Goal: Information Seeking & Learning: Find specific fact

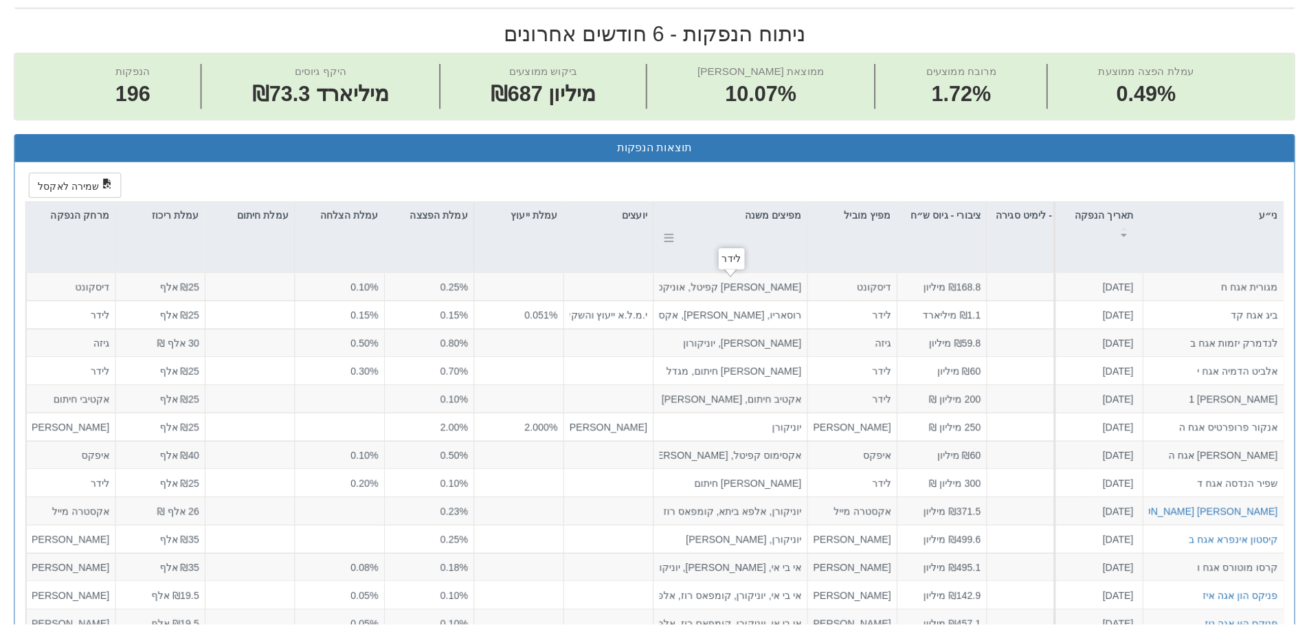
scroll to position [550, 0]
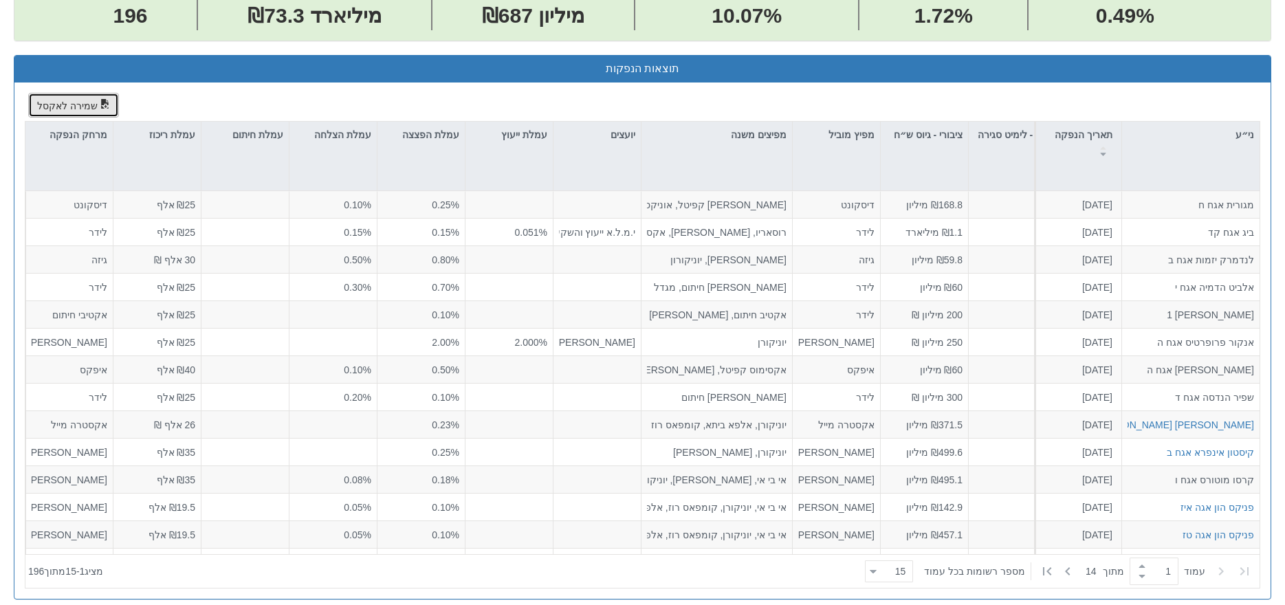
click at [67, 98] on button "שמירה לאקסל" at bounding box center [73, 105] width 91 height 25
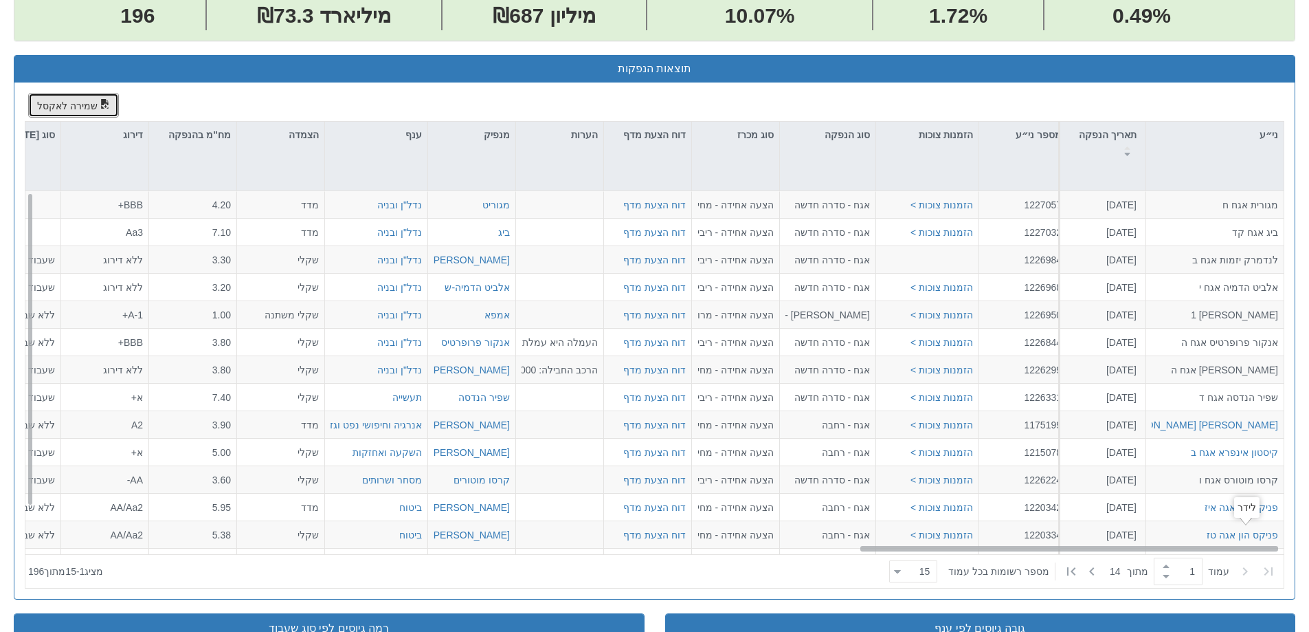
scroll to position [0, 2505]
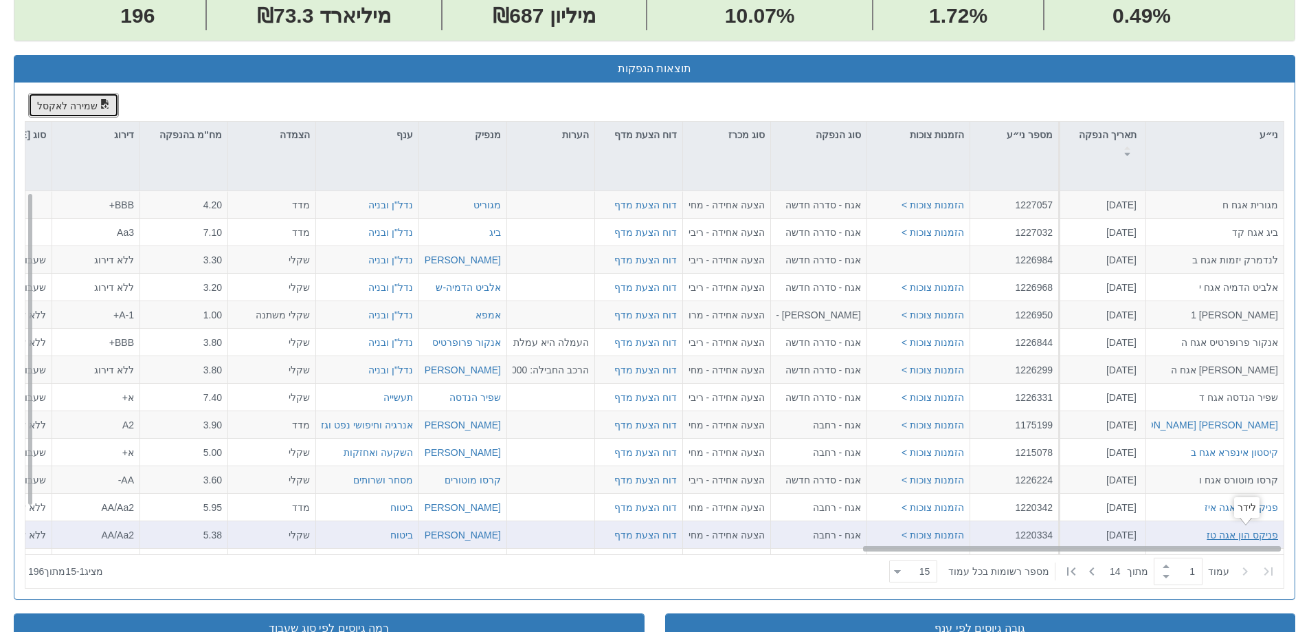
drag, startPoint x: 403, startPoint y: 548, endPoint x: 1255, endPoint y: 532, distance: 852.5
click at [1255, 532] on div "מגורית אגח ח [DATE] 1227057 הזמנות צוכות > אגח - סדרה חדשה הצעה אחידה - מחיר דו…" at bounding box center [654, 372] width 1259 height 363
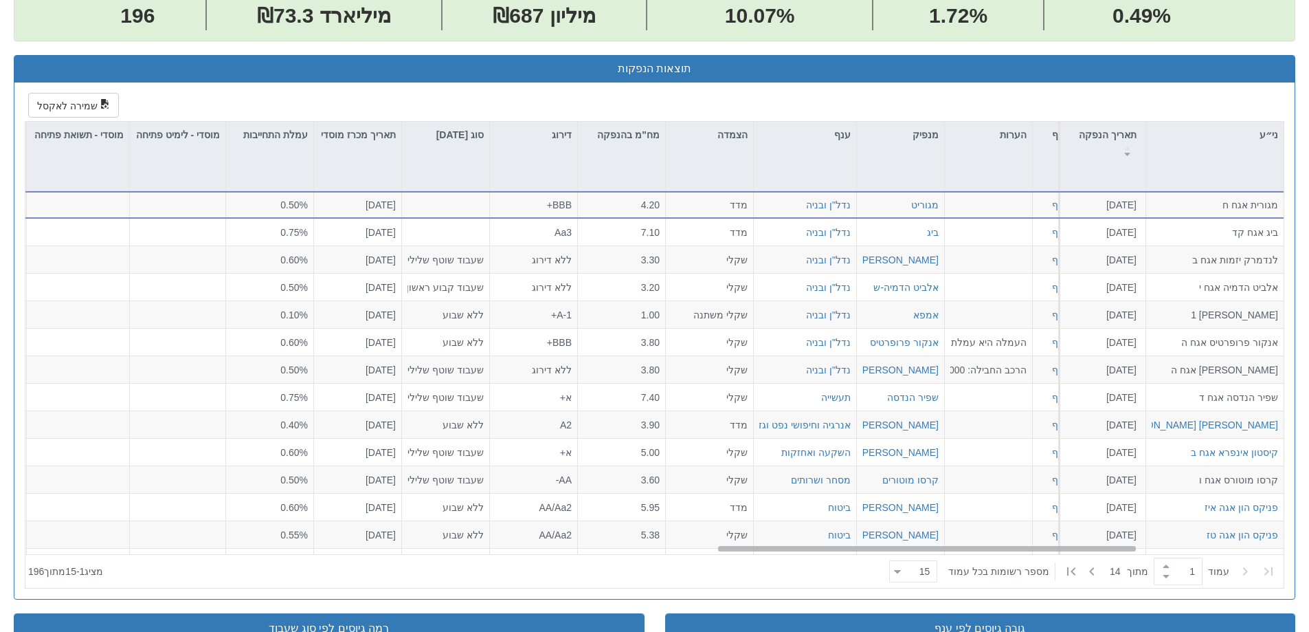
scroll to position [0, 2068]
drag, startPoint x: 933, startPoint y: 551, endPoint x: 788, endPoint y: 565, distance: 145.7
click at [788, 565] on div "ני״ע תאריך הנפקה מספר ני״ע הזמנות צוכות סוג הנפקה סוג מכרז דוח הצעת מדף הערות מ…" at bounding box center [654, 355] width 1259 height 466
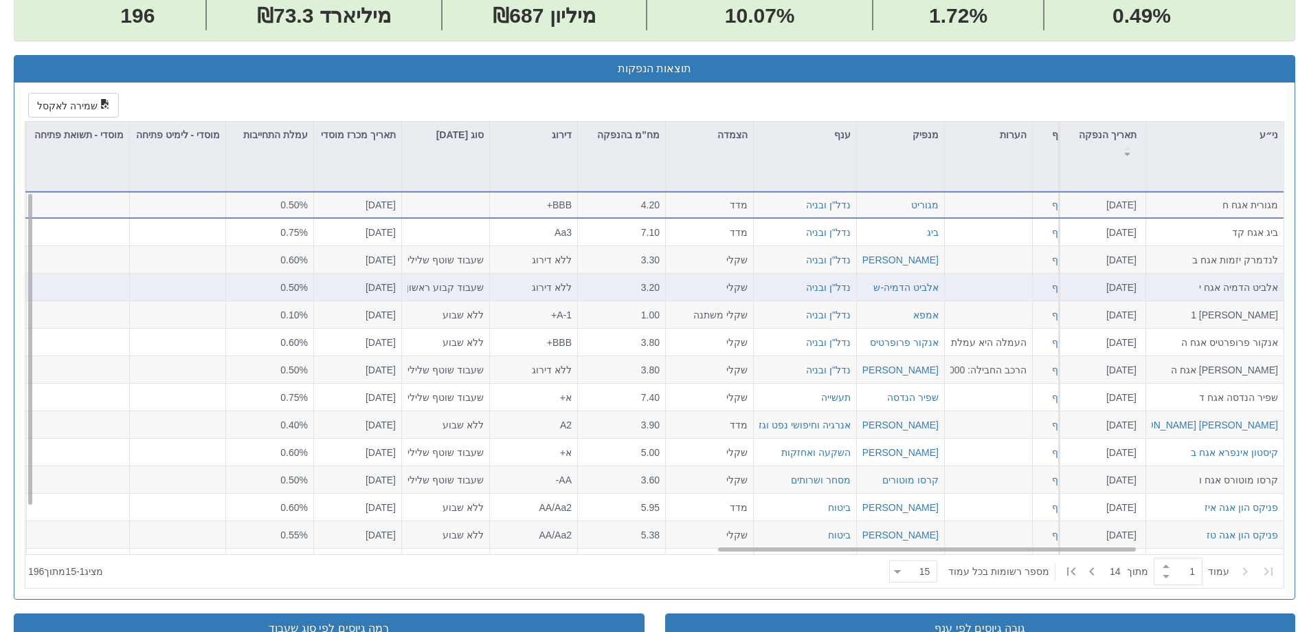
click at [571, 298] on div "ללא דירוג" at bounding box center [534, 287] width 88 height 27
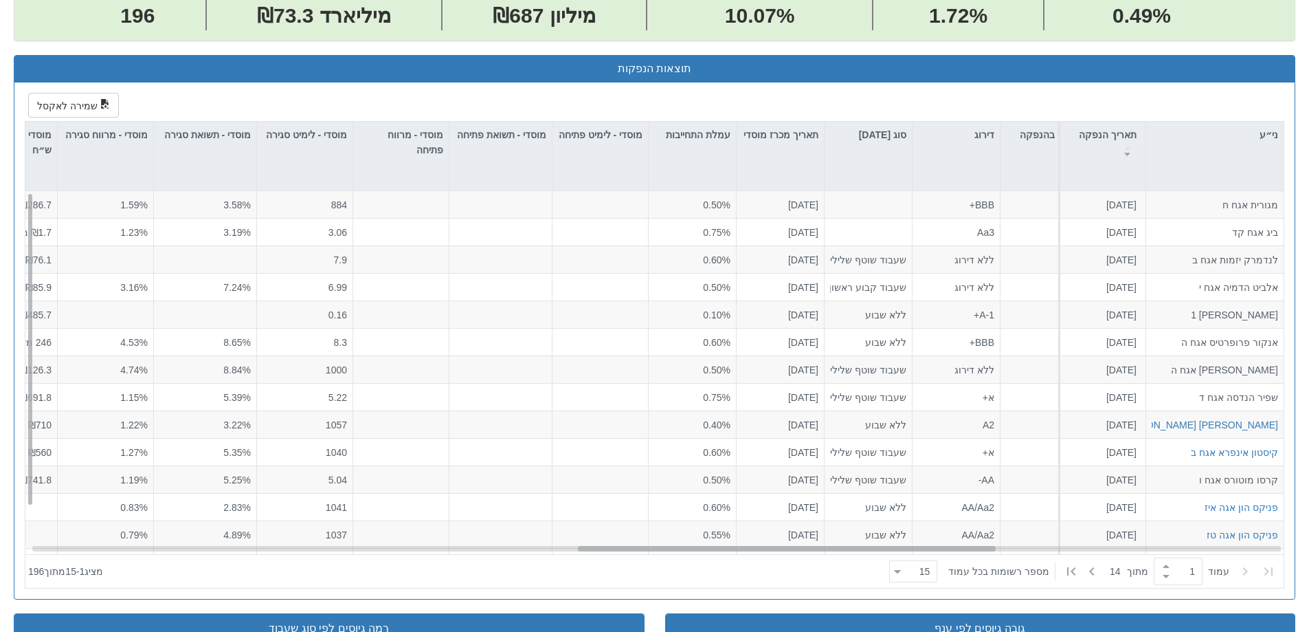
scroll to position [0, 1643]
drag, startPoint x: 900, startPoint y: 550, endPoint x: 759, endPoint y: 552, distance: 140.9
click at [759, 552] on div "מגורית אגח ח [DATE] 1227057 הזמנות צוכות > אגח - סדרה חדשה הצעה אחידה - מחיר דו…" at bounding box center [654, 372] width 1259 height 363
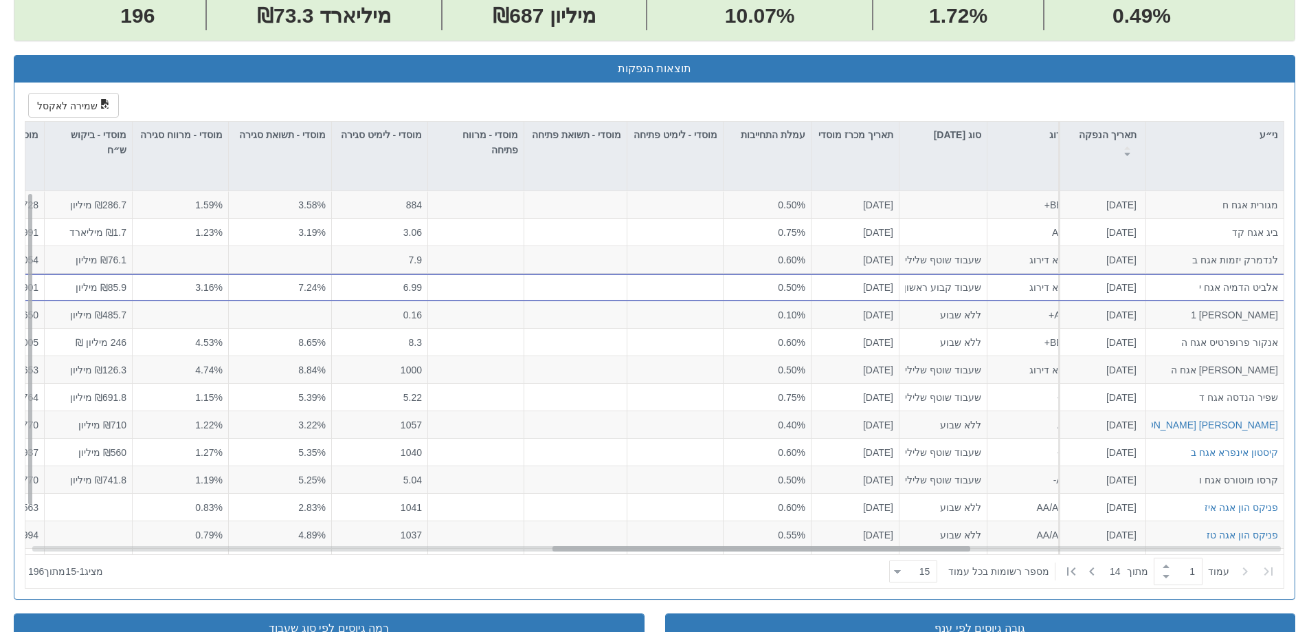
drag, startPoint x: 847, startPoint y: 546, endPoint x: 823, endPoint y: 548, distance: 24.1
click at [823, 548] on div at bounding box center [762, 548] width 418 height 5
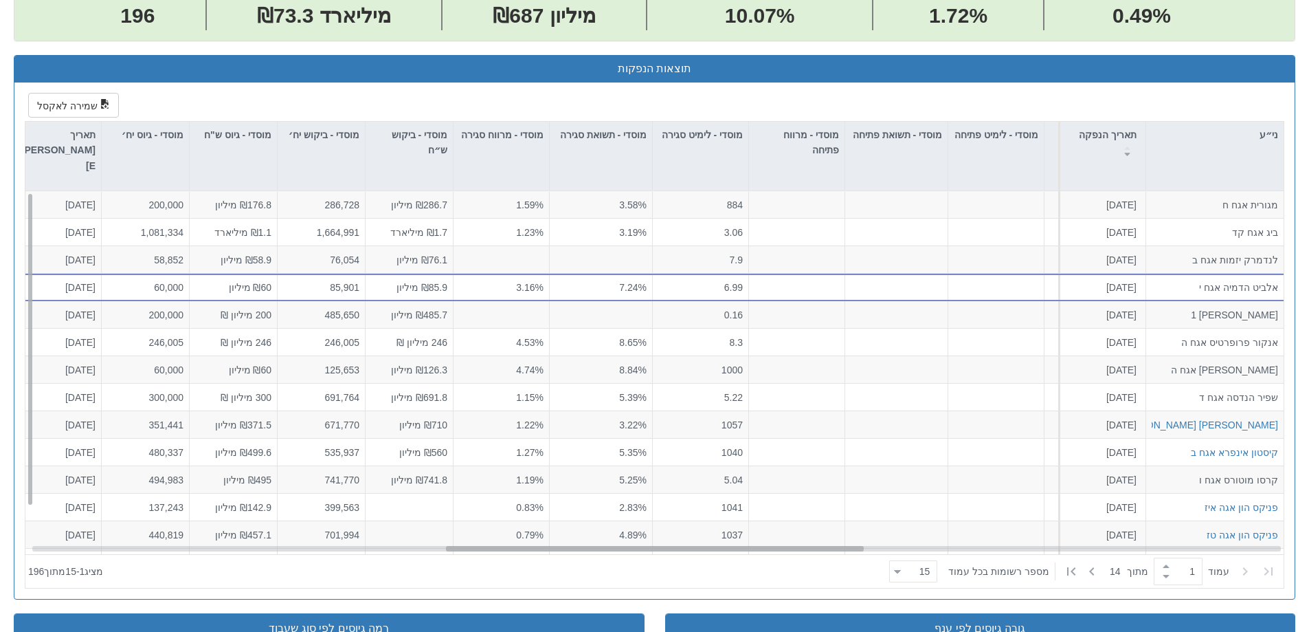
scroll to position [0, 1247]
drag, startPoint x: 614, startPoint y: 546, endPoint x: 508, endPoint y: 550, distance: 106.6
click at [508, 550] on div at bounding box center [654, 548] width 418 height 5
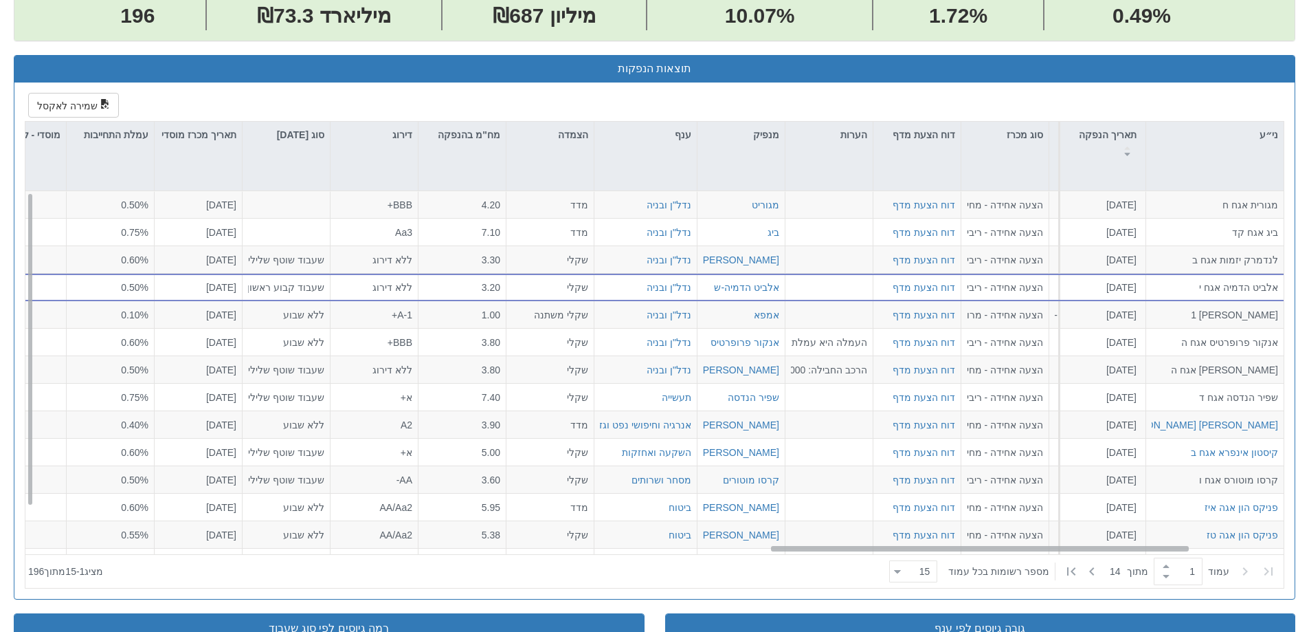
scroll to position [0, 2233]
drag, startPoint x: 537, startPoint y: 548, endPoint x: 865, endPoint y: 542, distance: 327.9
click at [865, 542] on div "מגורית אגח ח [DATE] 1227057 הזמנות צוכות > אגח - סדרה חדשה הצעה אחידה - מחיר דו…" at bounding box center [654, 372] width 1259 height 363
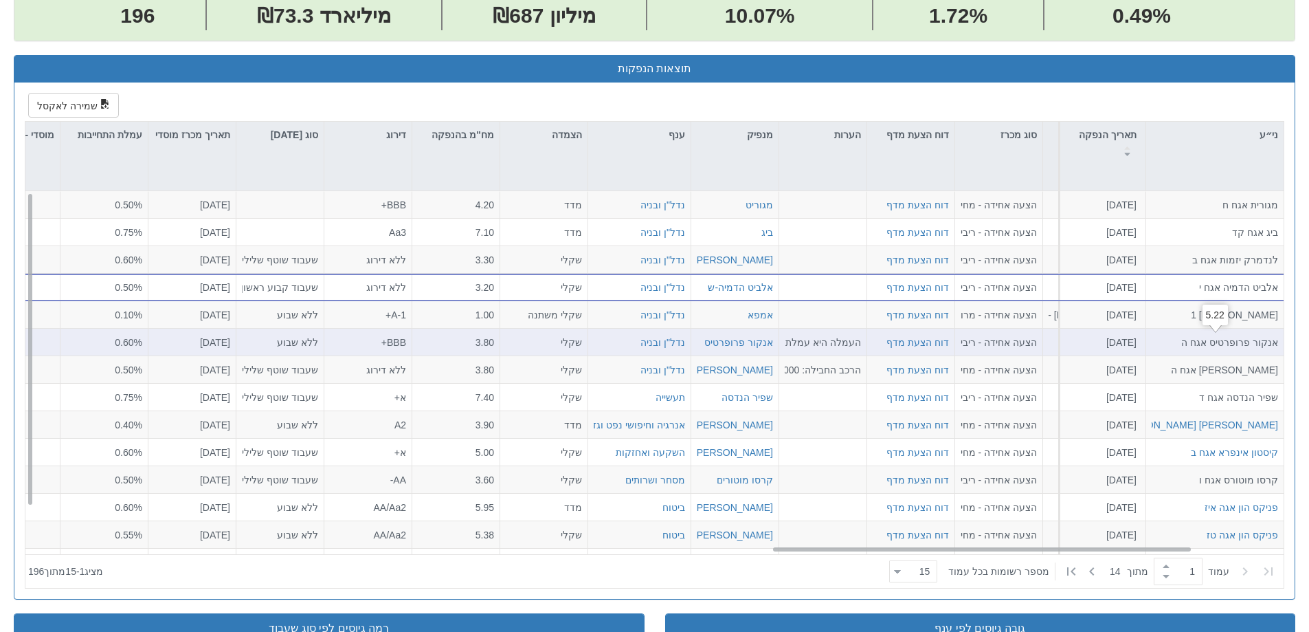
click at [1273, 348] on div "אנקור פרופרטיס אגח ה" at bounding box center [1215, 342] width 126 height 14
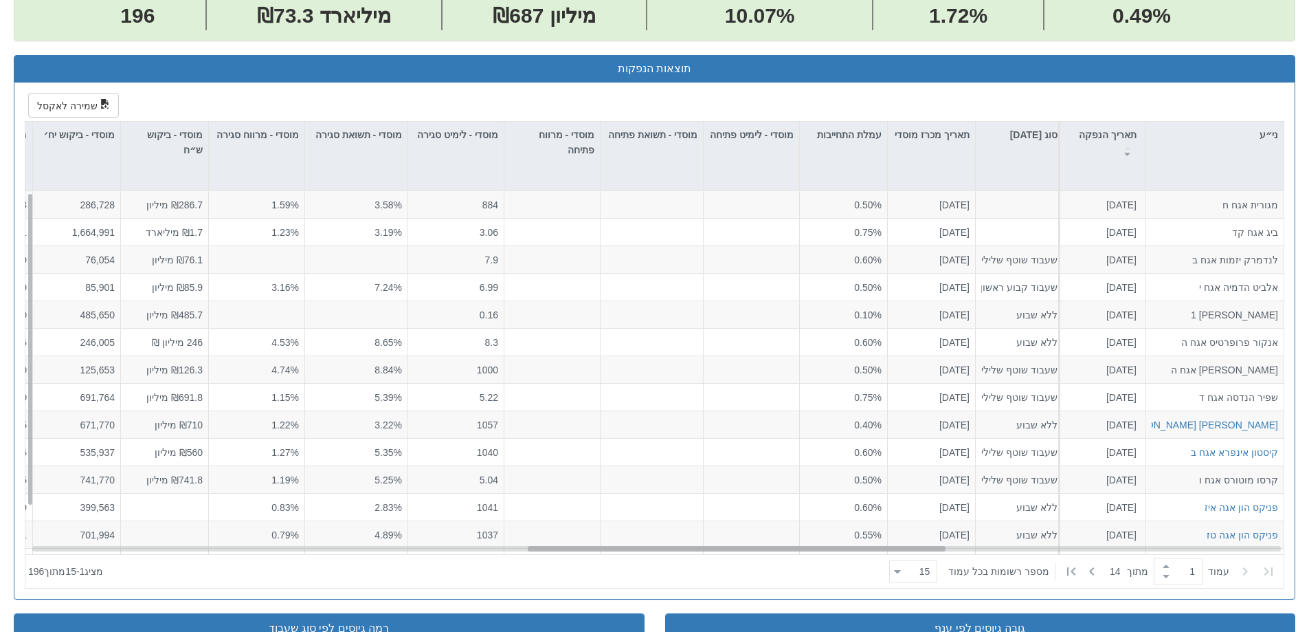
scroll to position [0, 1492]
drag, startPoint x: 986, startPoint y: 550, endPoint x: 740, endPoint y: 550, distance: 246.1
click at [740, 550] on div at bounding box center [736, 548] width 418 height 5
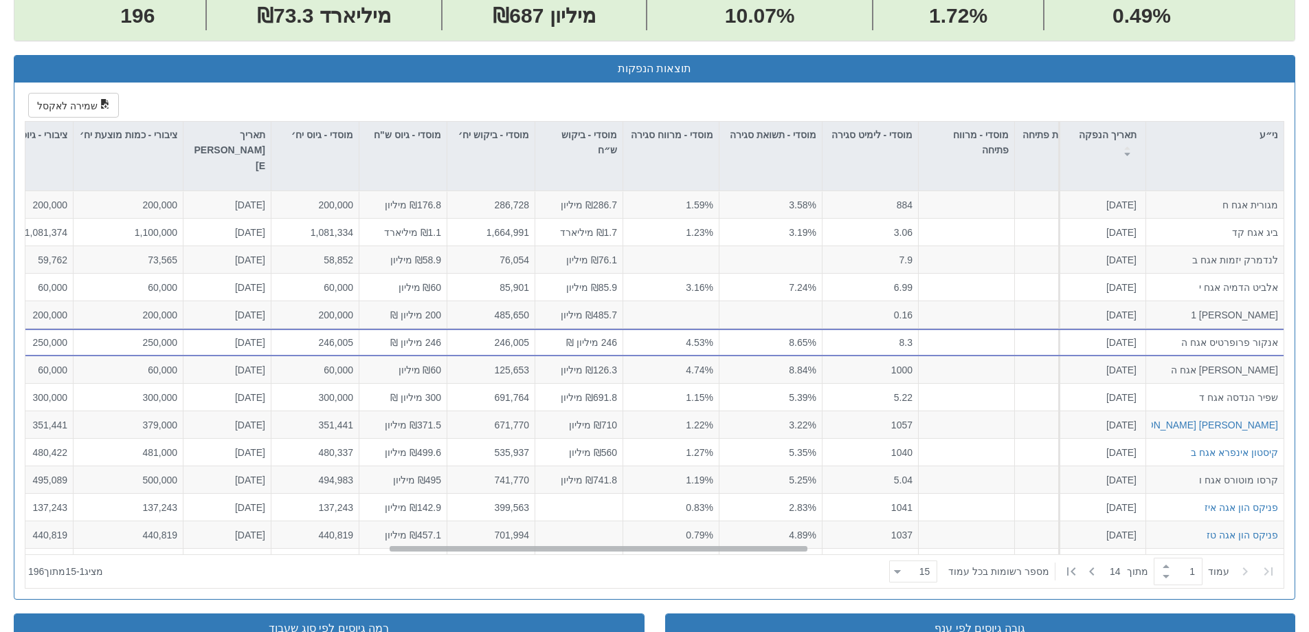
scroll to position [0, 1075]
drag, startPoint x: 540, startPoint y: 549, endPoint x: 402, endPoint y: 563, distance: 138.9
click at [402, 563] on div "ני״ע תאריך הנפקה מספר ני״ע הזמנות צוכות סוג הנפקה סוג מכרז דוח הצעת מדף הערות מ…" at bounding box center [654, 355] width 1259 height 466
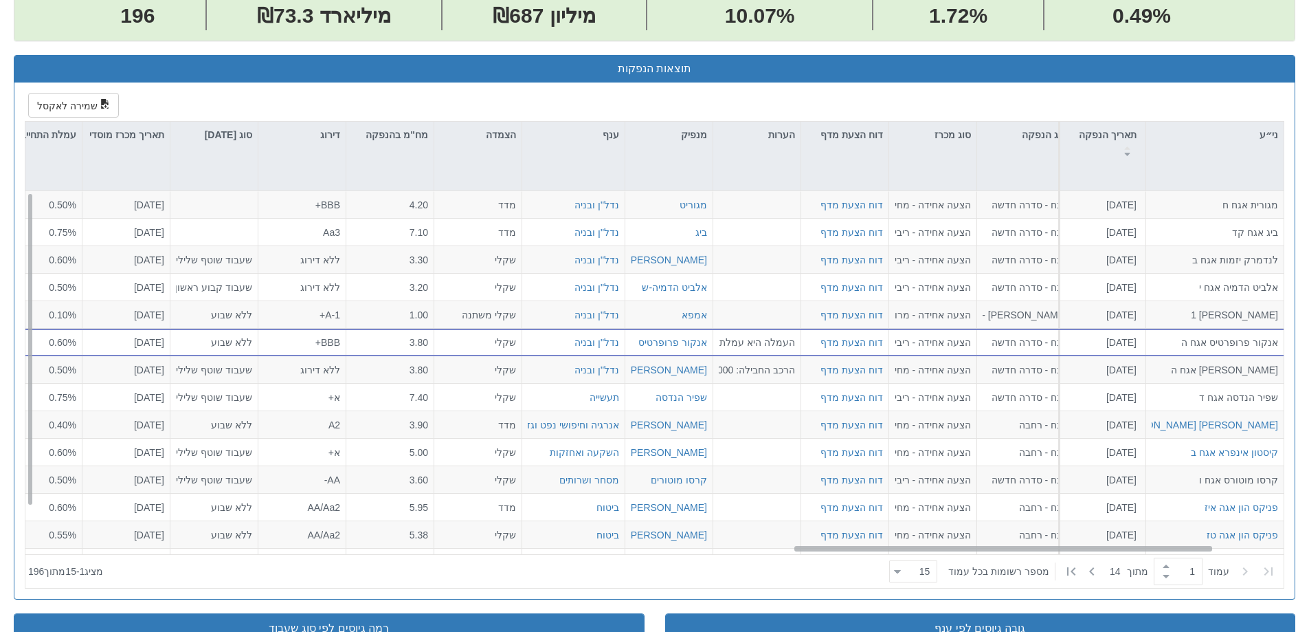
scroll to position [0, 2505]
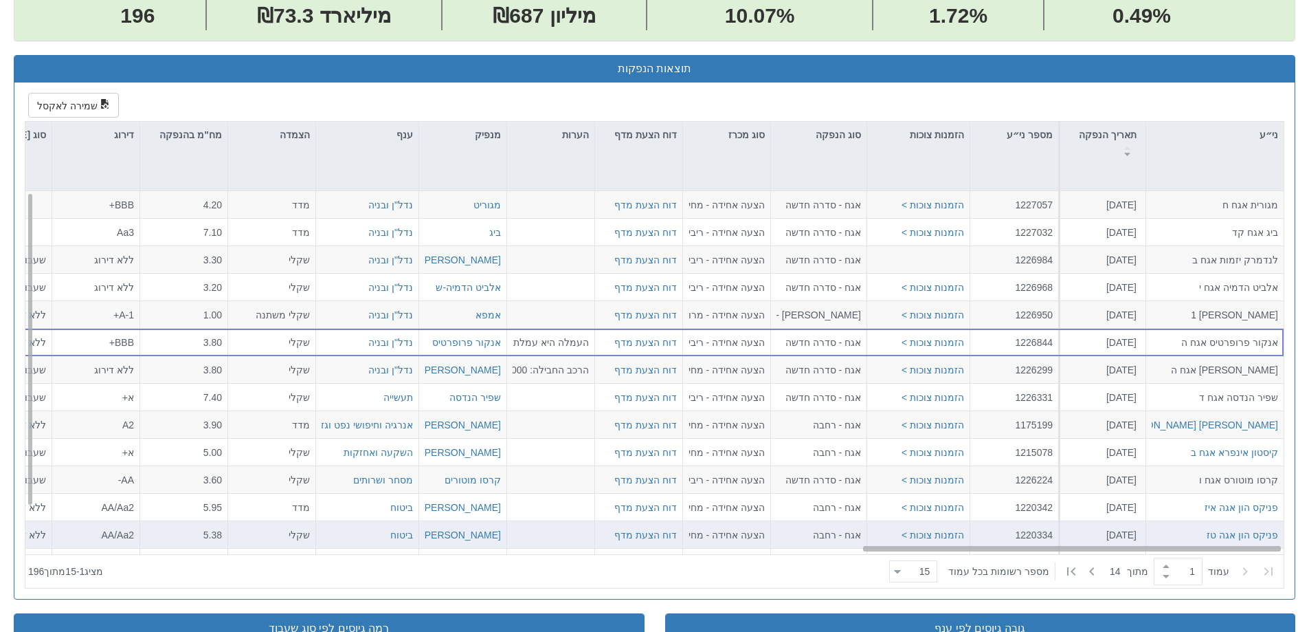
drag, startPoint x: 654, startPoint y: 548, endPoint x: 1186, endPoint y: 530, distance: 531.6
click at [1186, 530] on div "מגורית אגח ח [DATE] 1227057 הזמנות צוכות > אגח - סדרה חדשה הצעה אחידה - מחיר דו…" at bounding box center [654, 372] width 1259 height 363
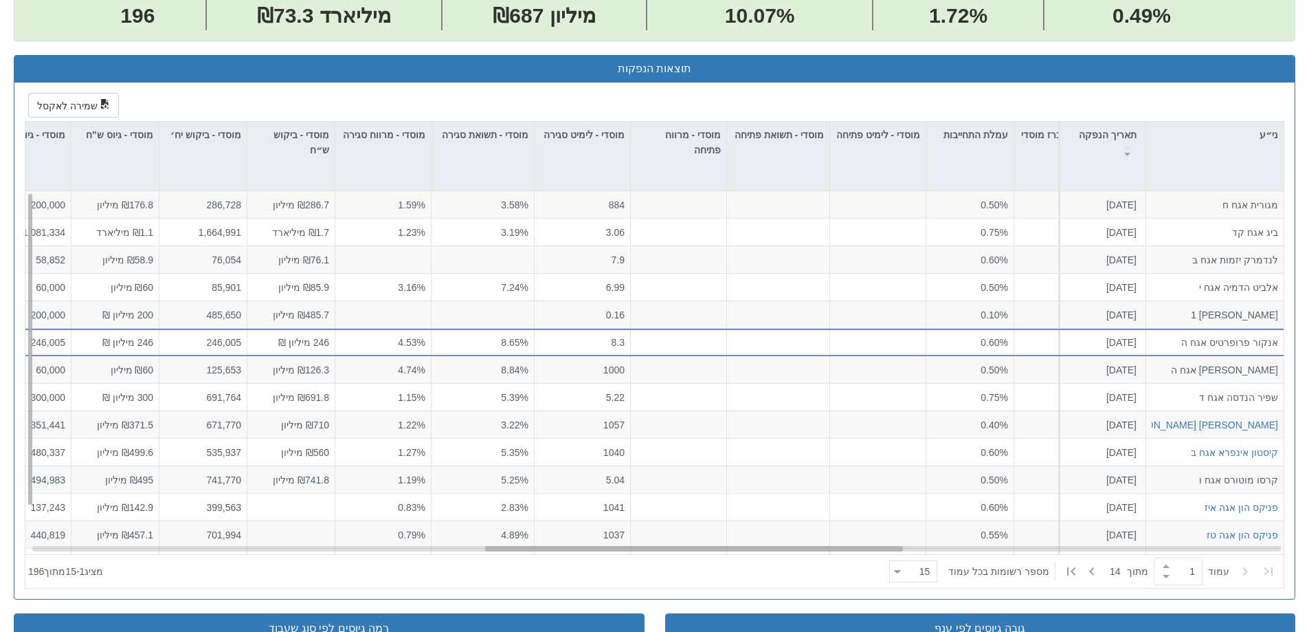
scroll to position [0, 1287]
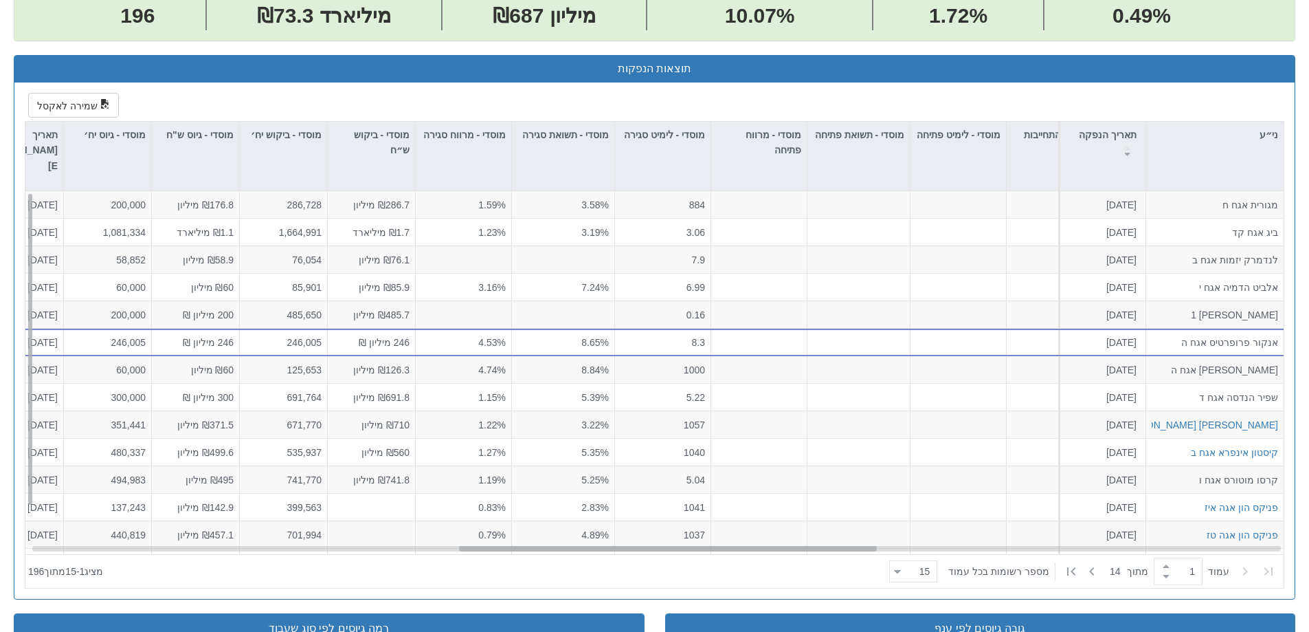
drag, startPoint x: 937, startPoint y: 551, endPoint x: 533, endPoint y: 548, distance: 404.2
click at [533, 548] on div at bounding box center [668, 548] width 418 height 5
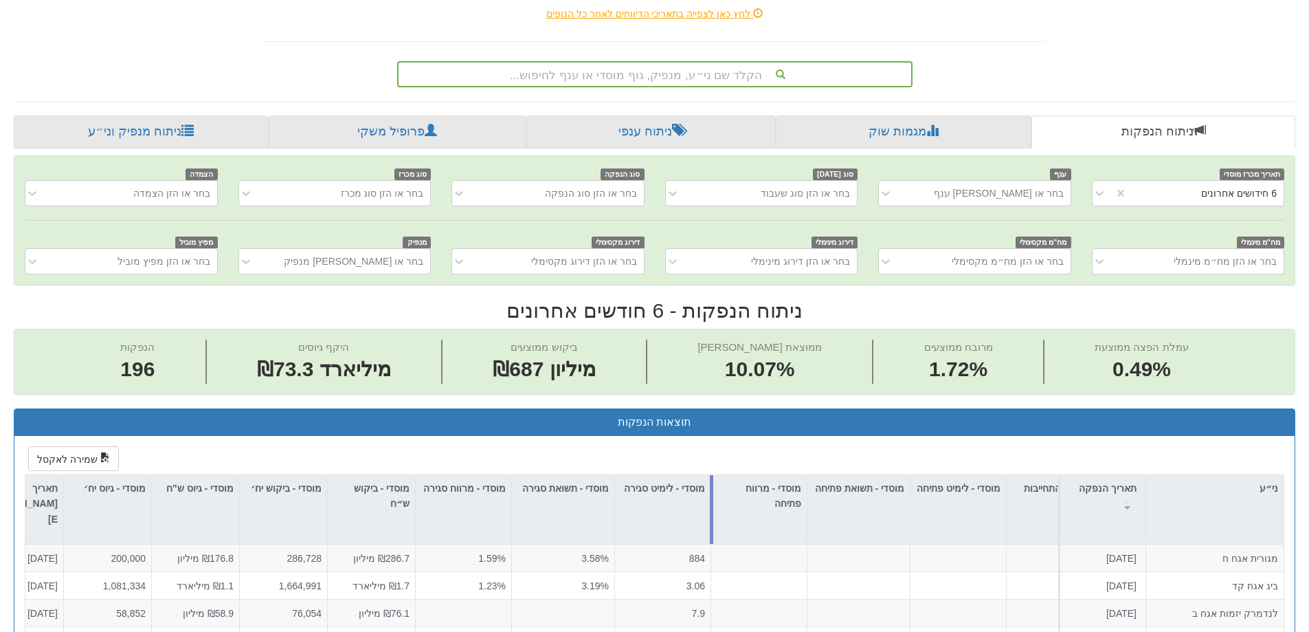
scroll to position [0, 0]
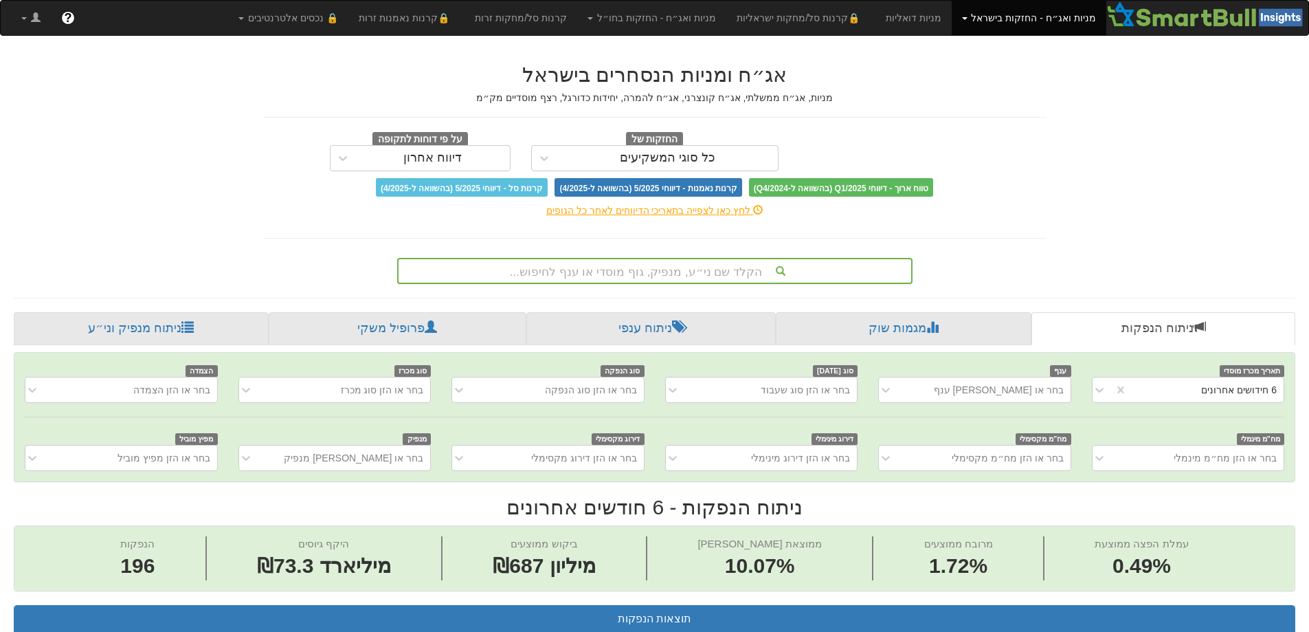
click at [640, 272] on font "הקלד שם ני״ע, מנפיק, גוף מוסדי או ענף לחיפוש..." at bounding box center [636, 271] width 252 height 13
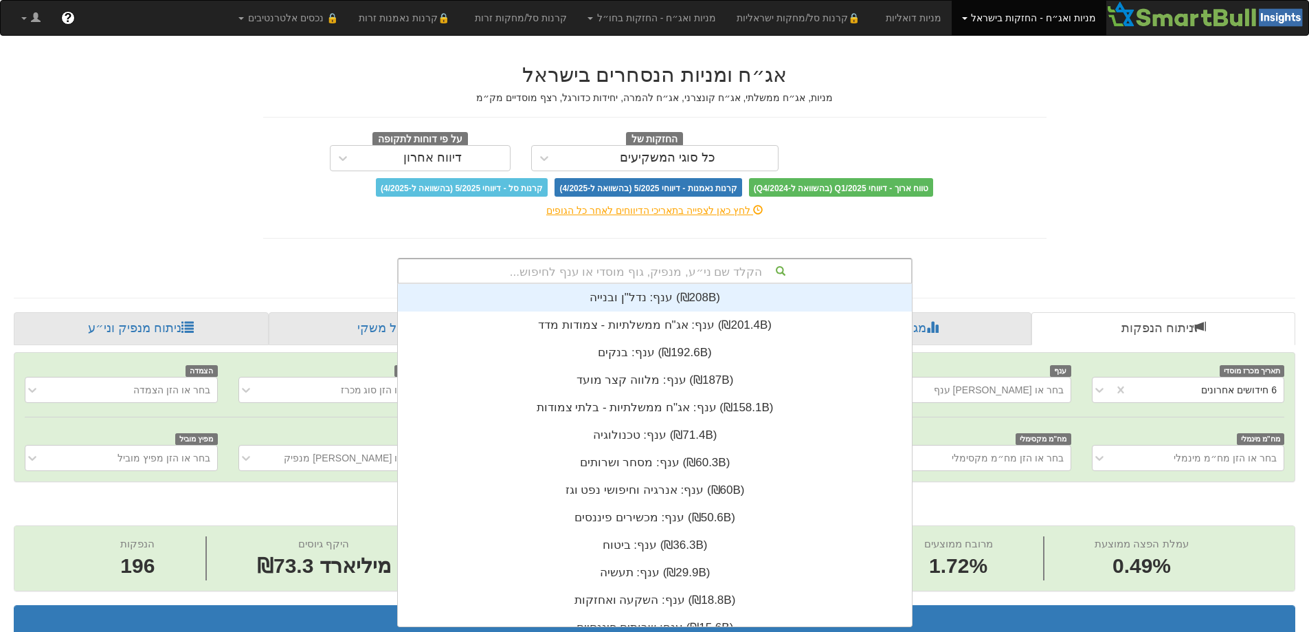
scroll to position [342, 0]
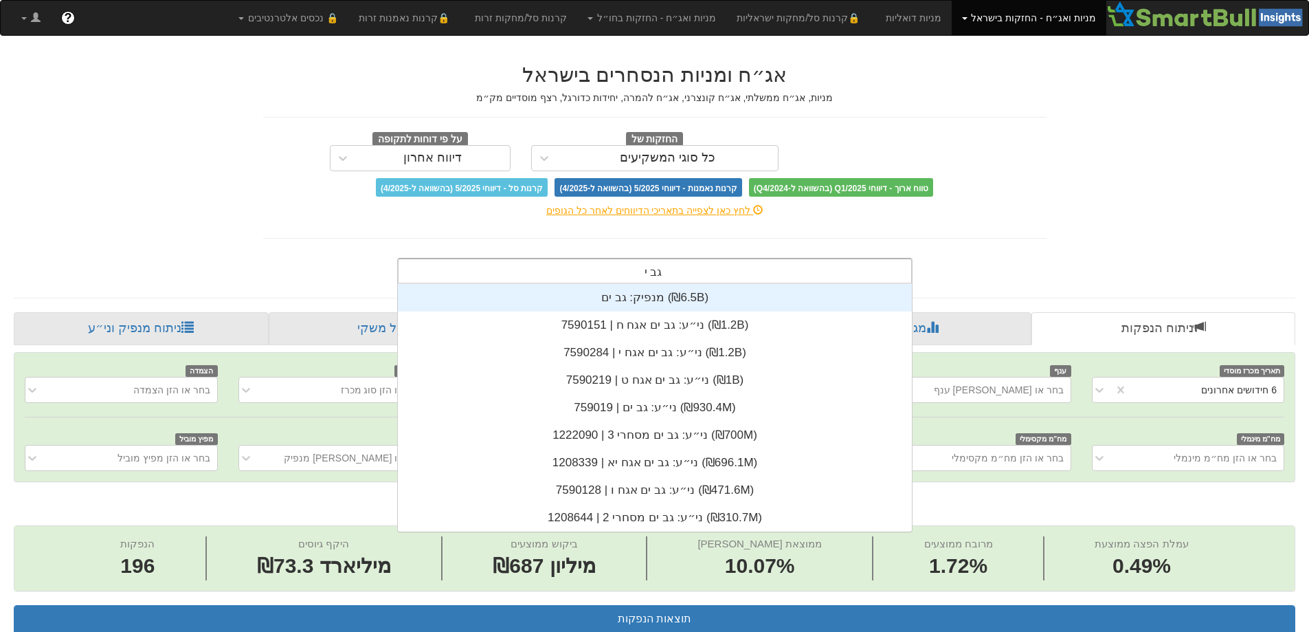
type input "גב ים"
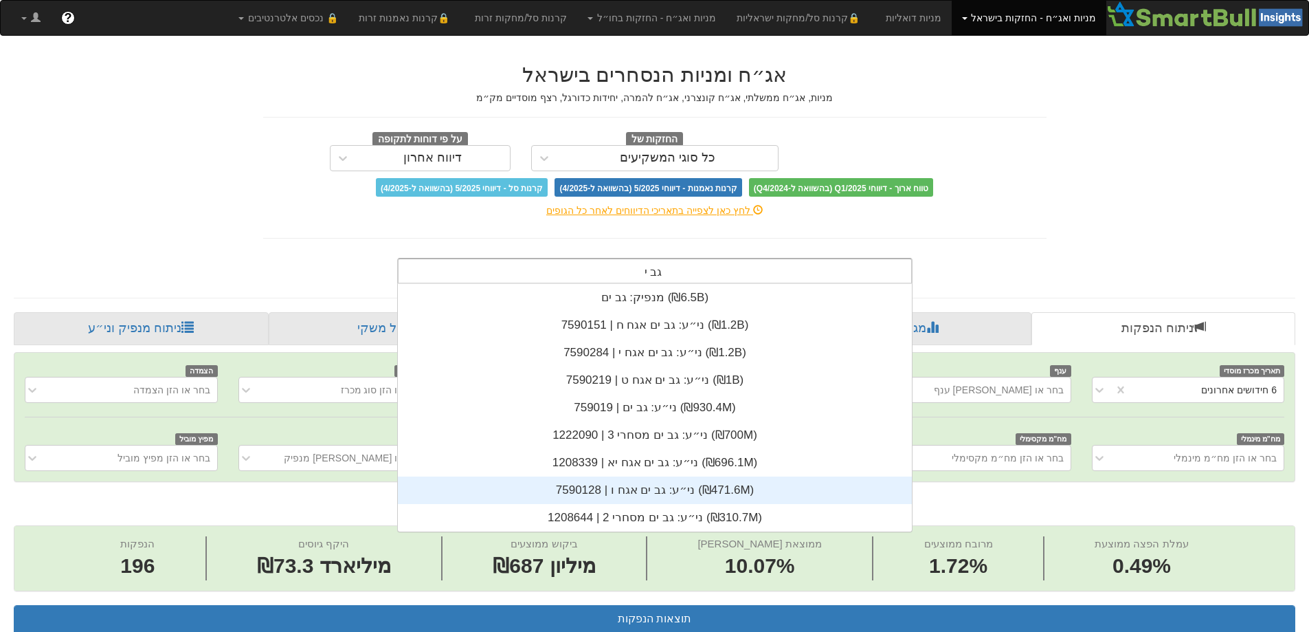
click at [669, 478] on div "ני״ע: ‏גב ים אגח ו | 7590128 ‎(₪471.6M)‎" at bounding box center [655, 489] width 514 height 27
